Goal: Information Seeking & Learning: Learn about a topic

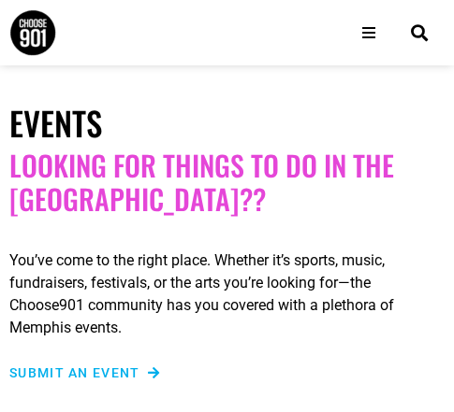
click at [363, 34] on icon "Open/Close Menu" at bounding box center [368, 32] width 13 height 15
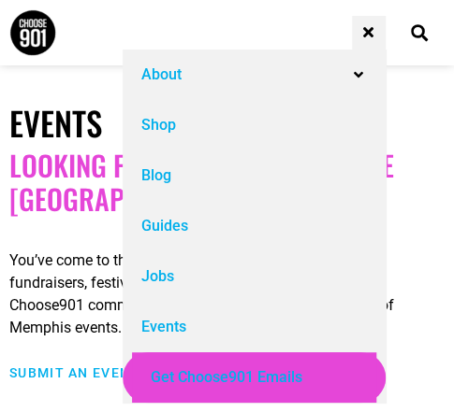
click at [136, 322] on div "Events" at bounding box center [254, 327] width 262 height 50
click at [168, 322] on div "Events" at bounding box center [163, 327] width 45 height 22
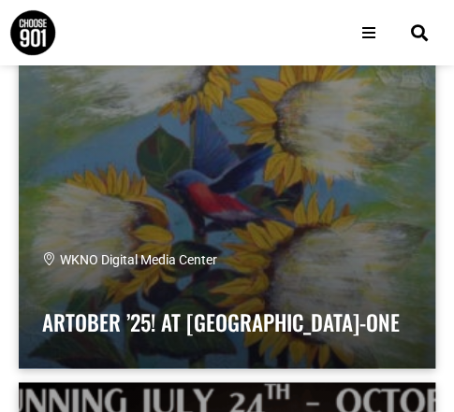
scroll to position [24815, 0]
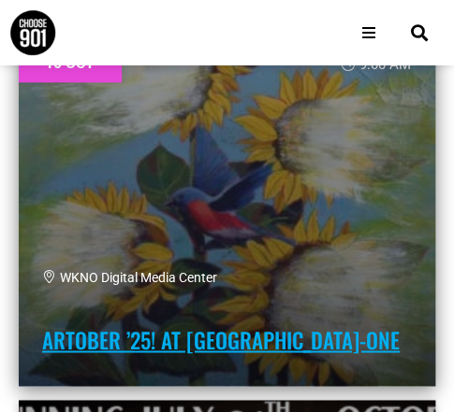
click at [165, 337] on link "ARTober ’25! at [GEOGRAPHIC_DATA]-One" at bounding box center [220, 340] width 357 height 32
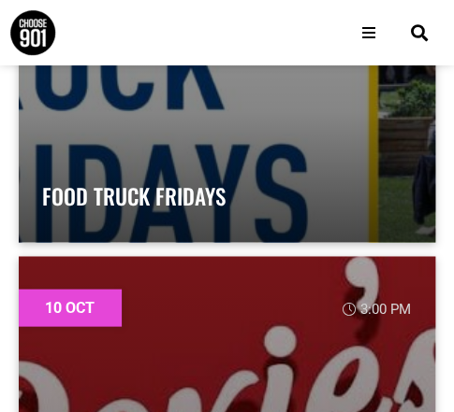
scroll to position [27549, 0]
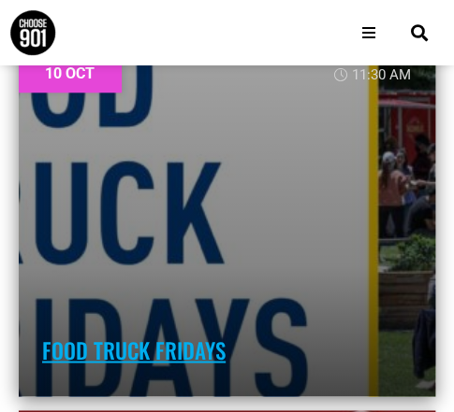
click at [174, 345] on link "Food Truck Fridays" at bounding box center [133, 350] width 183 height 32
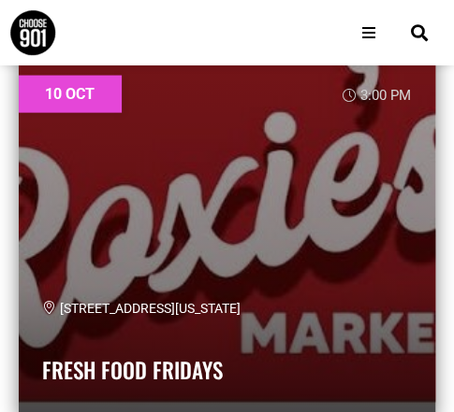
scroll to position [27946, 0]
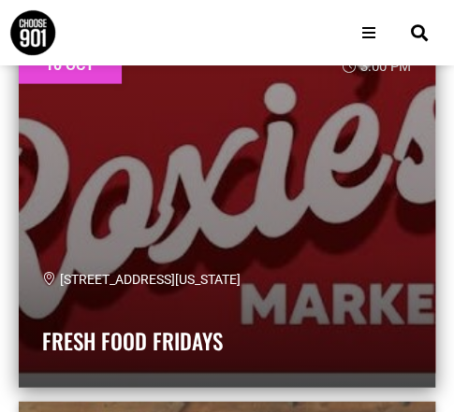
click at [140, 272] on span "[STREET_ADDRESS][US_STATE]" at bounding box center [141, 279] width 198 height 15
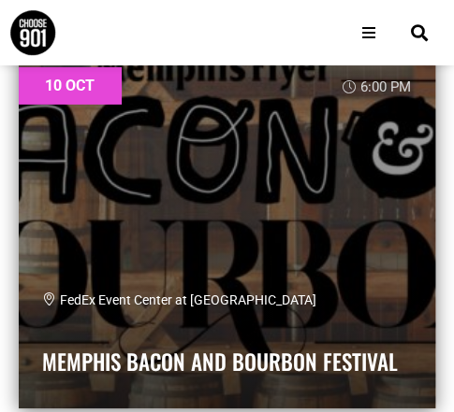
scroll to position [28342, 0]
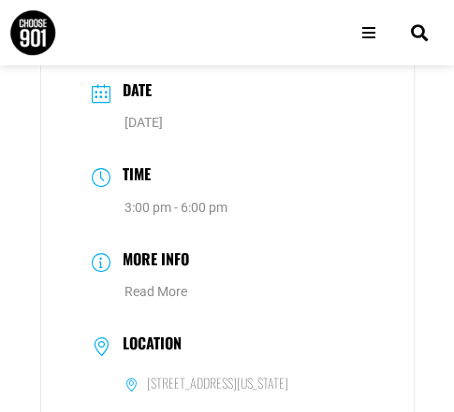
scroll to position [1403, 0]
